Goal: Task Accomplishment & Management: Manage account settings

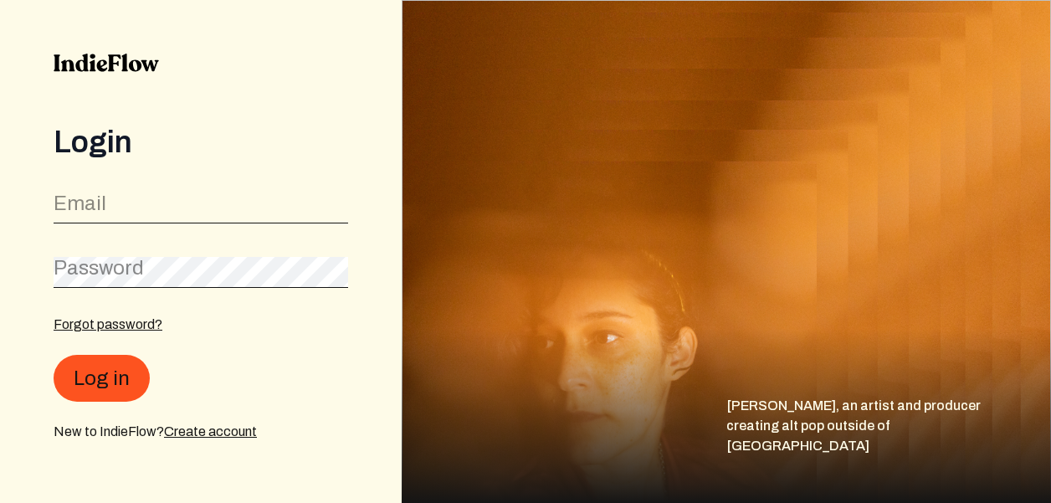
click at [97, 198] on label "Email" at bounding box center [80, 203] width 53 height 27
click at [93, 205] on input "email" at bounding box center [201, 208] width 295 height 32
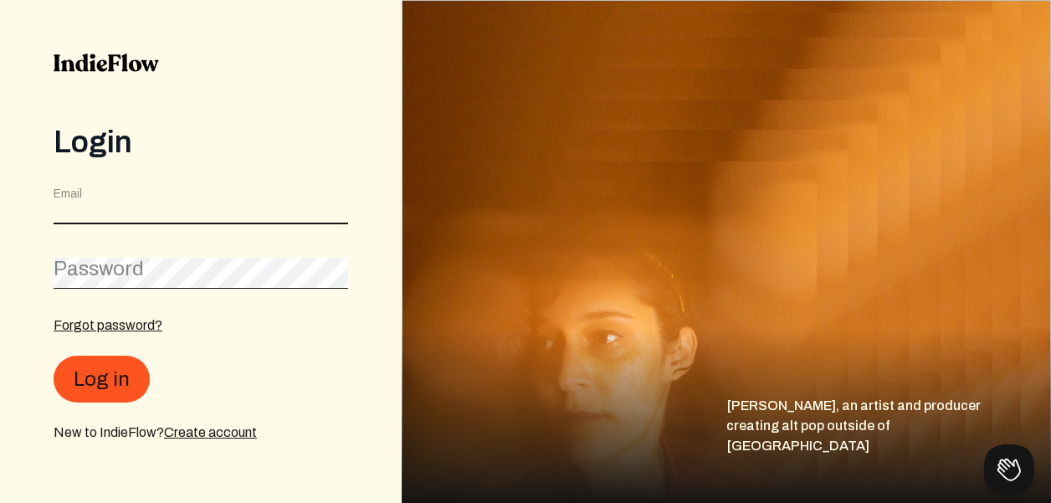
click at [93, 205] on input "email" at bounding box center [201, 208] width 295 height 32
click at [92, 206] on input "email" at bounding box center [201, 208] width 295 height 32
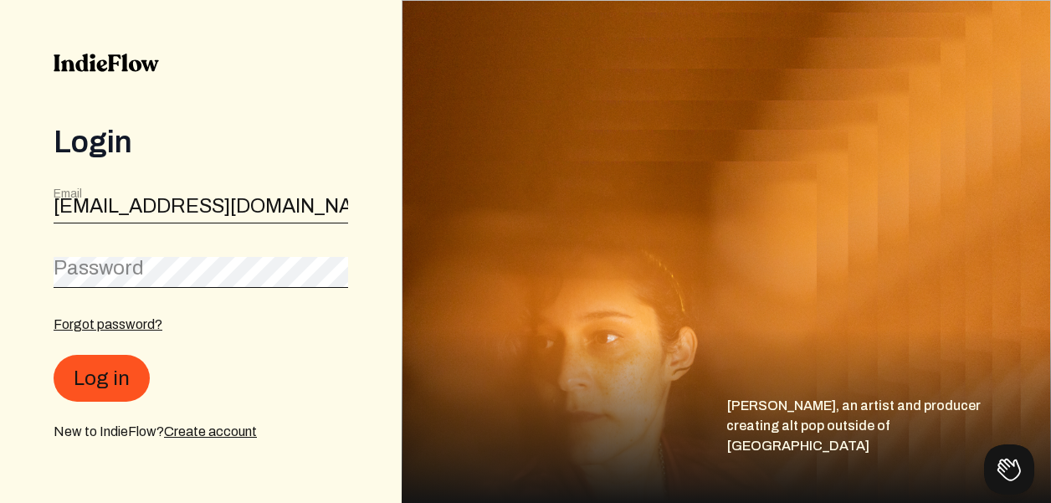
click at [89, 291] on form "Email [EMAIL_ADDRESS][DOMAIN_NAME] Password Forgot password? Log in New to Indi…" at bounding box center [201, 314] width 295 height 256
click at [100, 379] on button "Log in" at bounding box center [102, 379] width 96 height 47
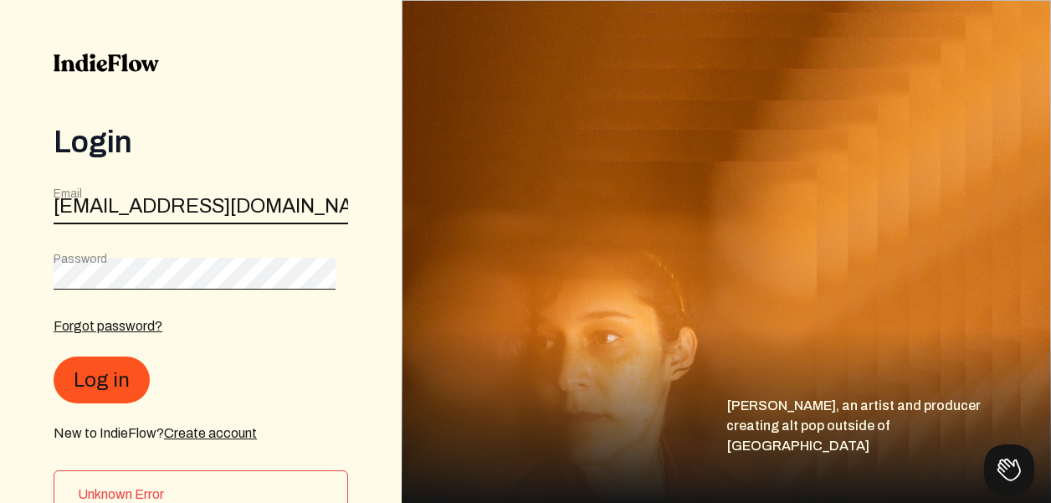
click at [218, 209] on input "[EMAIL_ADDRESS][DOMAIN_NAME]" at bounding box center [201, 208] width 295 height 32
type input "[EMAIL_ADDRESS][DOMAIN_NAME]"
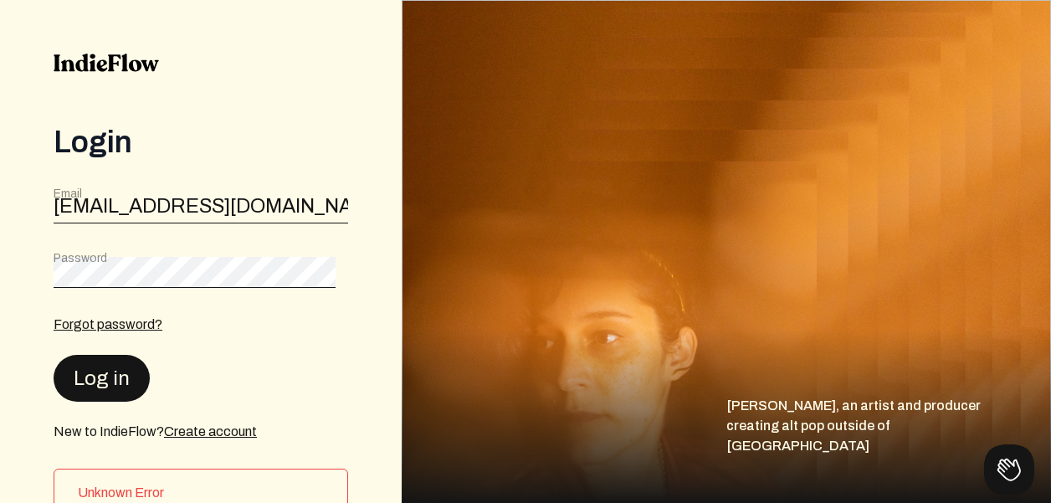
click at [112, 381] on button "Log in" at bounding box center [102, 378] width 96 height 47
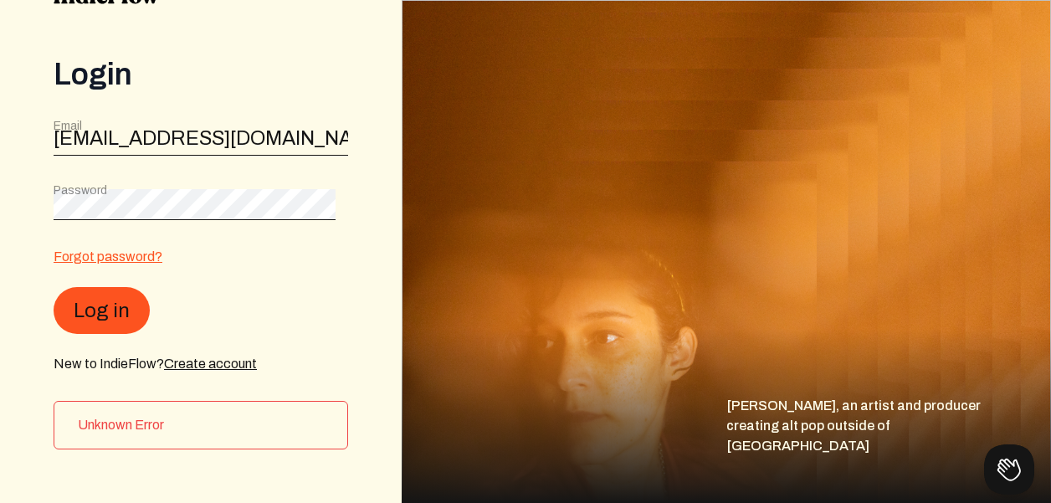
click at [103, 253] on link "Forgot password?" at bounding box center [108, 256] width 109 height 14
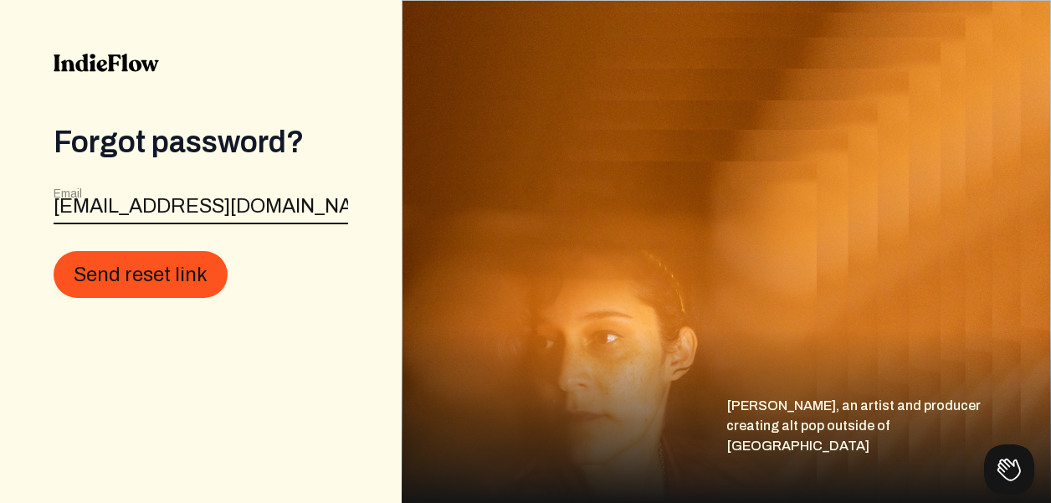
click at [215, 217] on input "[EMAIL_ADDRESS][DOMAIN_NAME]" at bounding box center [201, 208] width 295 height 32
click at [214, 216] on input "[EMAIL_ADDRESS][DOMAIN_NAME]" at bounding box center [201, 208] width 295 height 32
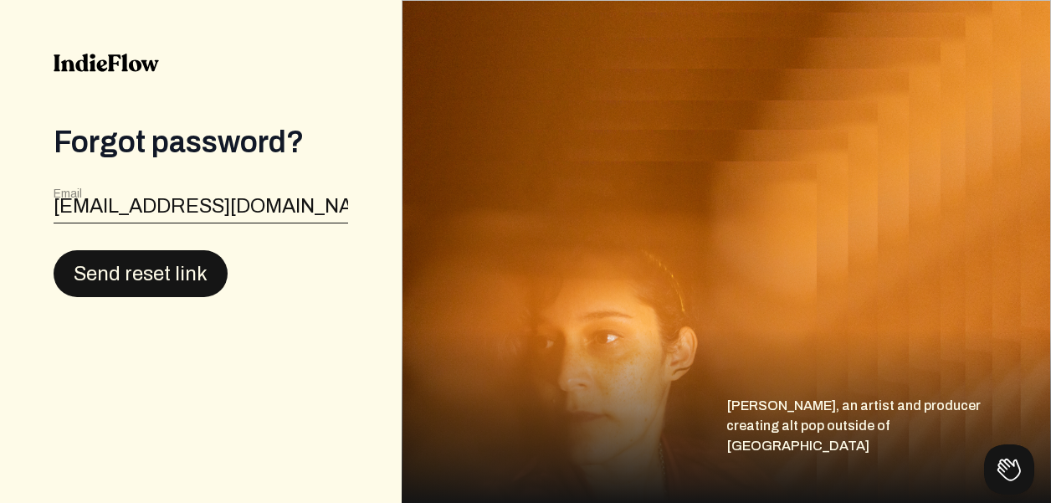
click at [169, 287] on button "Send reset link" at bounding box center [141, 273] width 174 height 47
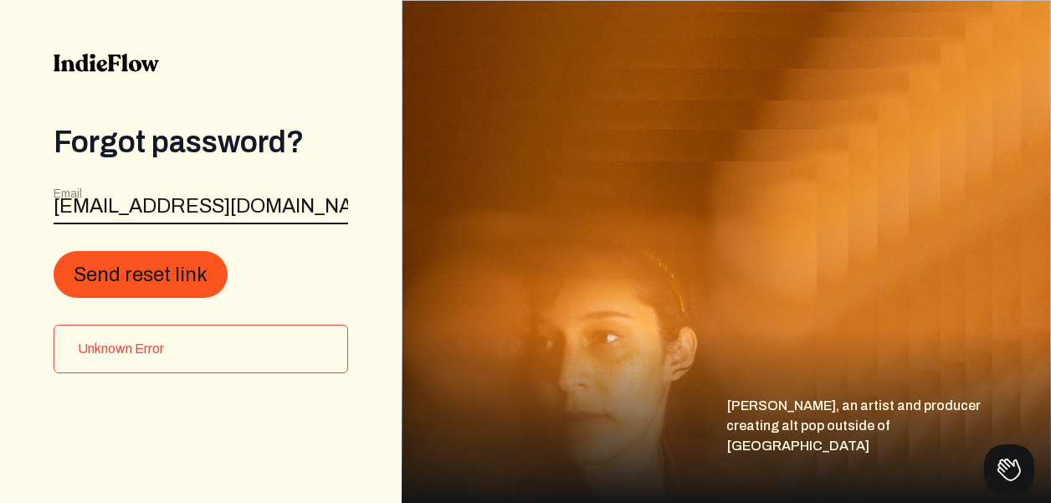
click at [279, 203] on input "[EMAIL_ADDRESS][DOMAIN_NAME]" at bounding box center [201, 208] width 295 height 32
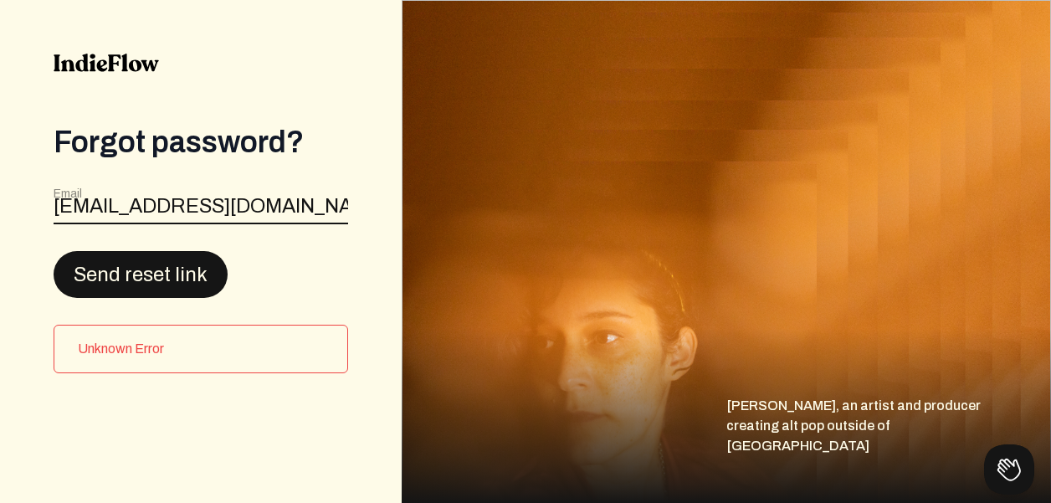
type input "[EMAIL_ADDRESS][DOMAIN_NAME]"
click at [205, 270] on button "Send reset link" at bounding box center [141, 273] width 174 height 47
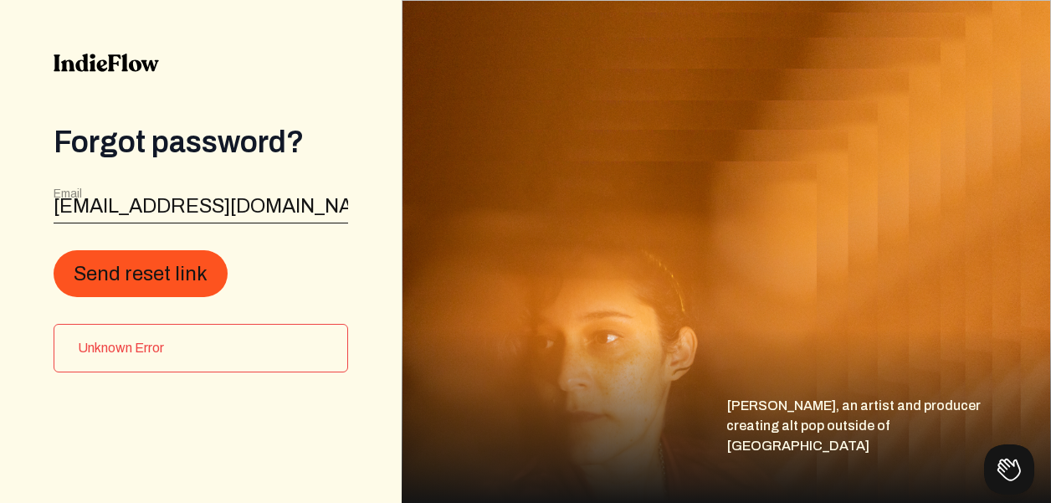
click at [127, 60] on img at bounding box center [106, 63] width 105 height 18
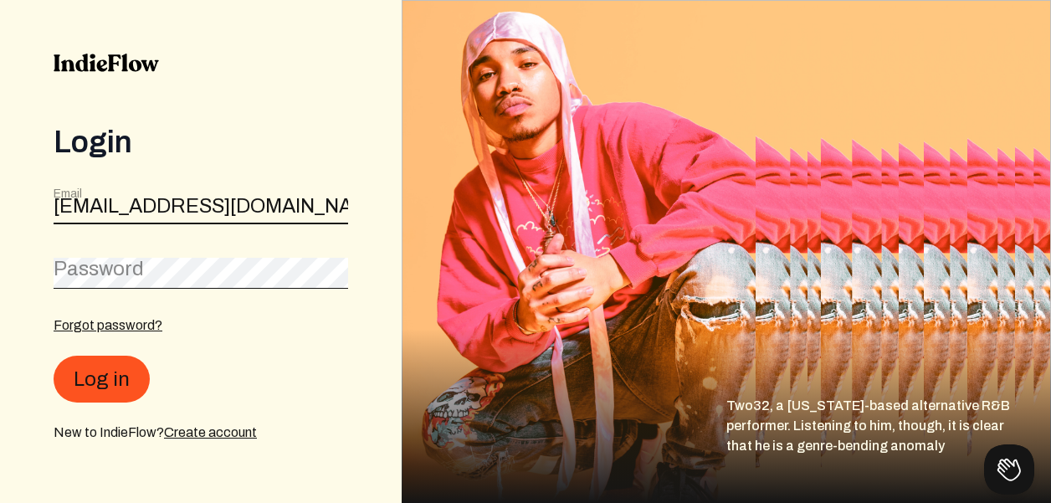
type input "crosstashema12@gmail.com"
click at [137, 265] on div "Password" at bounding box center [201, 269] width 295 height 38
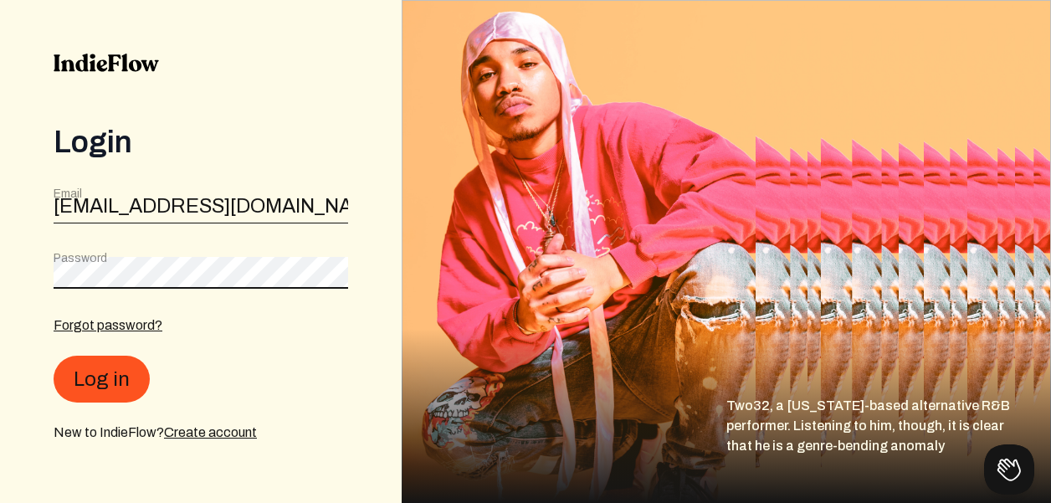
click at [100, 379] on button "Log in" at bounding box center [102, 379] width 96 height 47
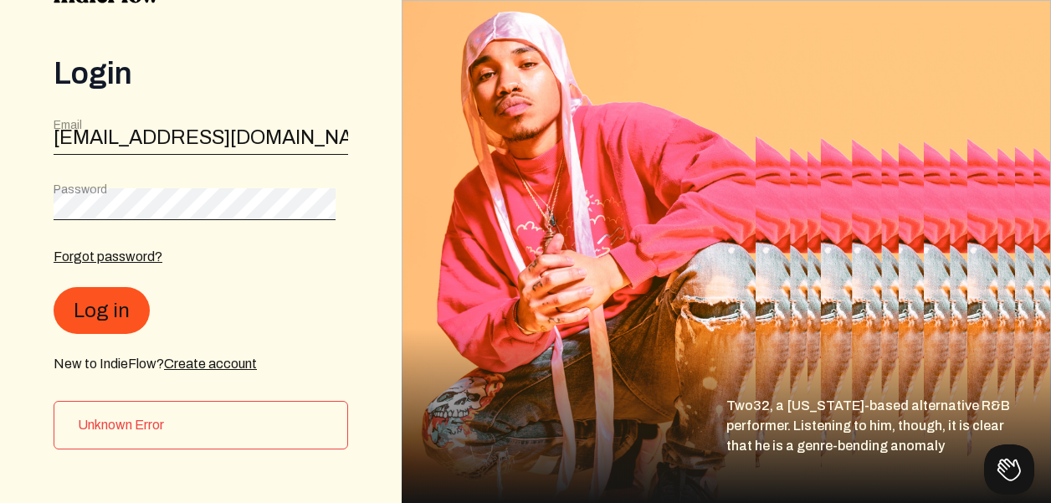
scroll to position [68, 0]
